Goal: Contribute content: Add original content to the website for others to see

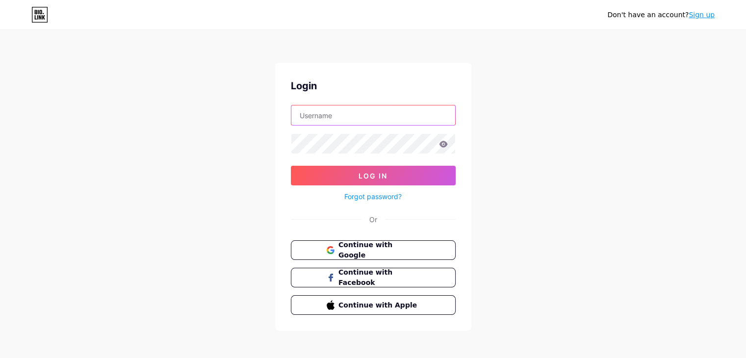
click at [388, 118] on input "text" at bounding box center [373, 115] width 164 height 20
click at [390, 250] on span "Continue with Google" at bounding box center [379, 250] width 82 height 21
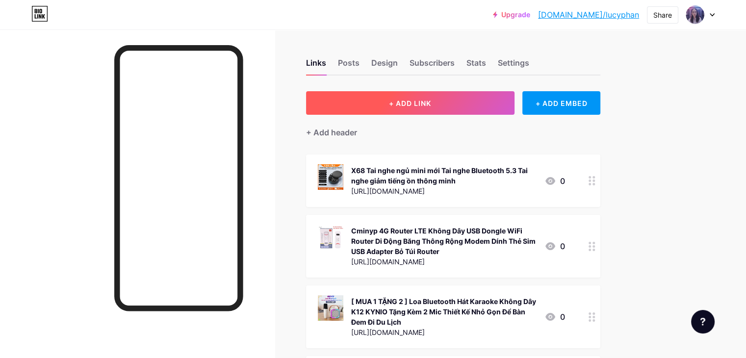
click at [431, 102] on span "+ ADD LINK" at bounding box center [410, 103] width 42 height 8
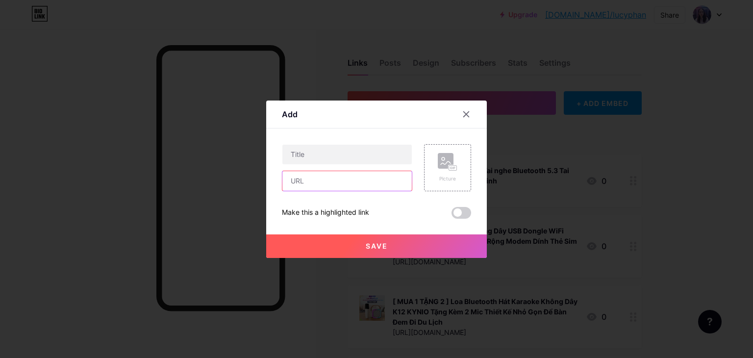
click at [342, 178] on input "text" at bounding box center [346, 181] width 129 height 20
paste input "[URL][DOMAIN_NAME]"
type input "[URL][DOMAIN_NAME]"
click at [376, 155] on input "text" at bounding box center [346, 155] width 129 height 20
paste input "Chiếu cao su non điều hòa cao cấp 3D, 5D TENCEL LATEX 1m6x2m, 1m8x2m, 2mx2m2"
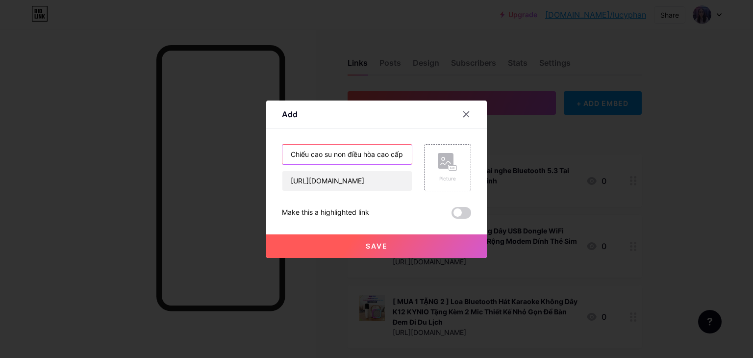
scroll to position [0, 169]
type input "Chiếu cao su non điều hòa cao cấp 3D, 5D TENCEL LATEX 1m6x2m, 1m8x2m, 2mx2m2"
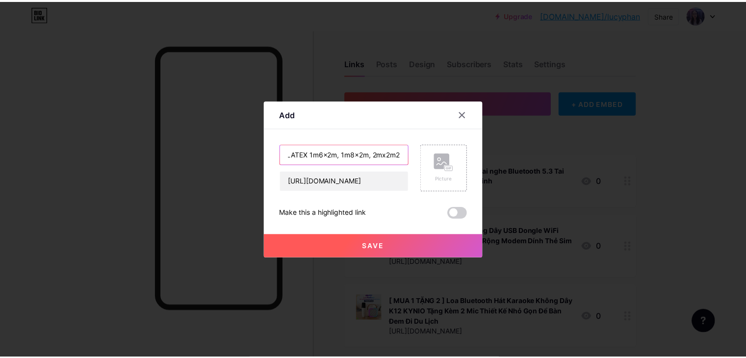
scroll to position [0, 0]
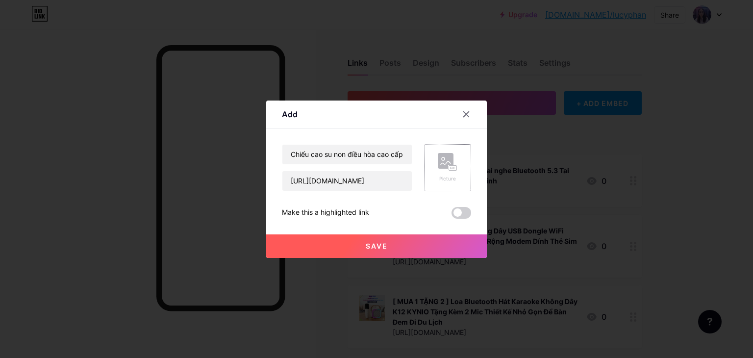
click at [448, 171] on div "Picture" at bounding box center [448, 167] width 20 height 29
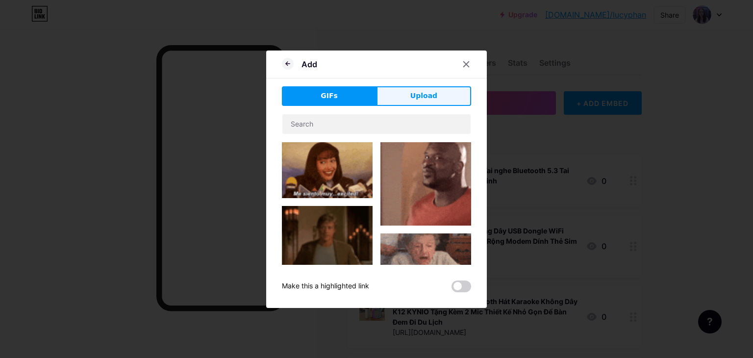
click at [431, 91] on span "Upload" at bounding box center [423, 96] width 27 height 10
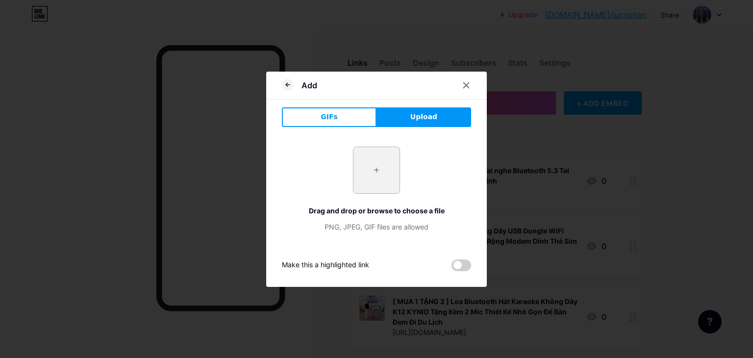
click at [369, 163] on input "file" at bounding box center [376, 170] width 46 height 46
type input "C:\fakepath\image.webp"
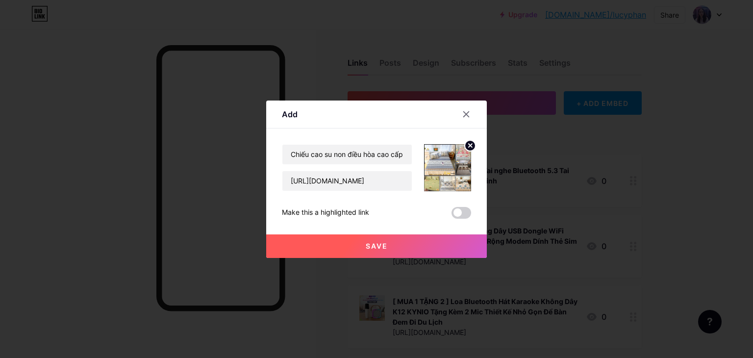
click at [426, 249] on button "Save" at bounding box center [376, 246] width 221 height 24
